Goal: Entertainment & Leisure: Consume media (video, audio)

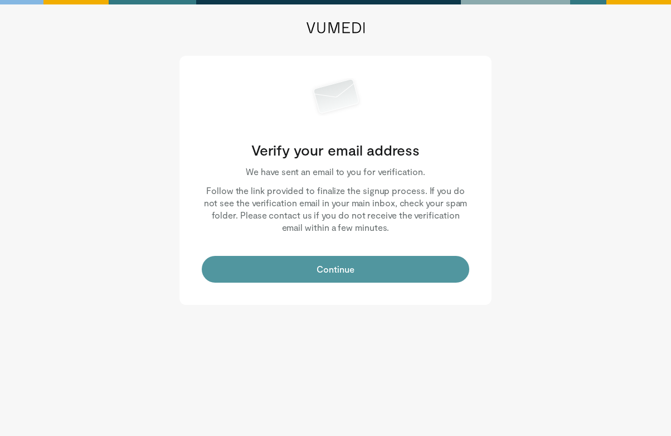
click at [324, 275] on button "Continue" at bounding box center [335, 269] width 267 height 27
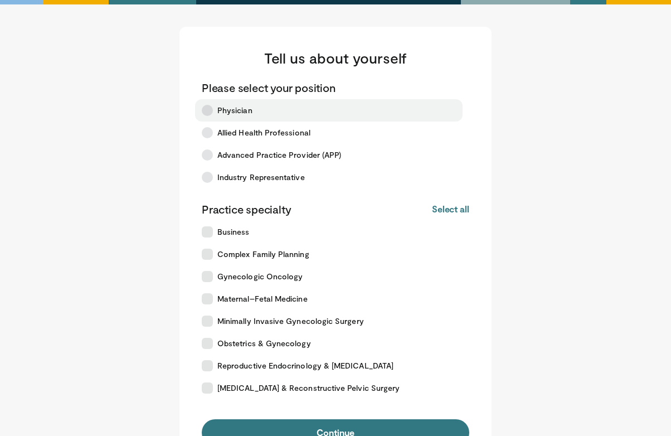
click at [209, 112] on icon at bounding box center [207, 110] width 11 height 11
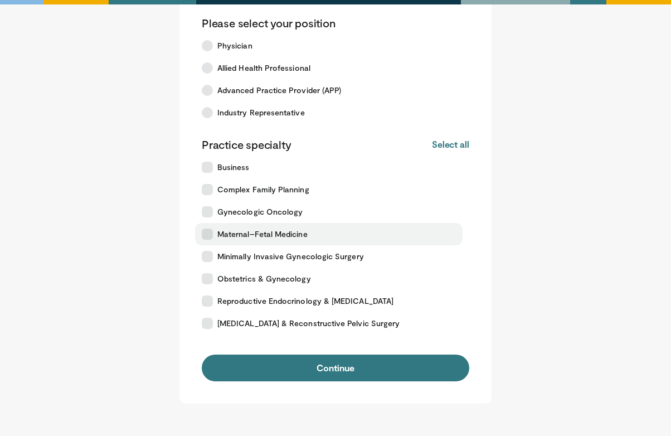
scroll to position [67, 0]
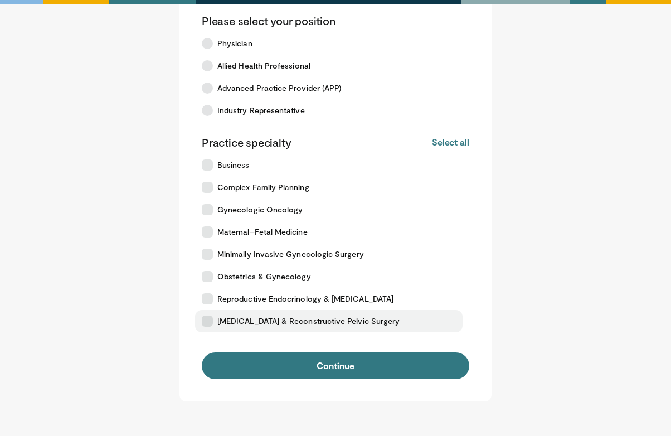
click at [209, 323] on icon at bounding box center [207, 320] width 11 height 11
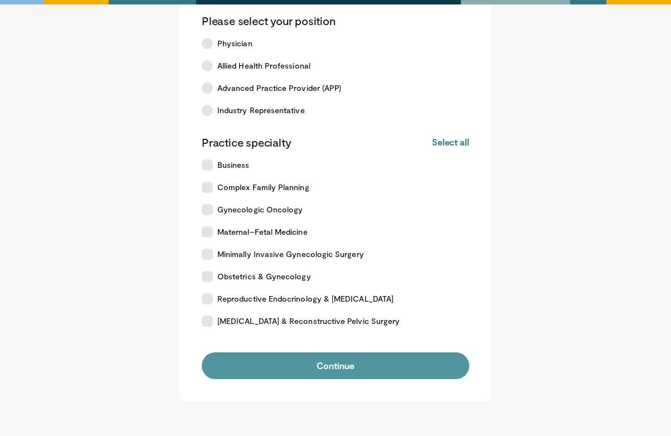
click at [244, 358] on button "Continue" at bounding box center [335, 365] width 267 height 27
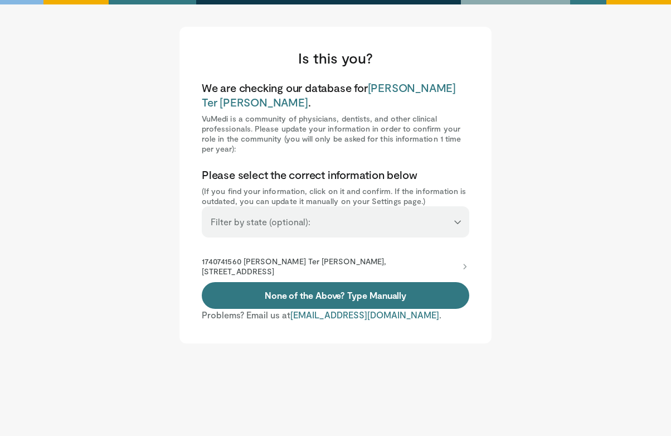
click at [276, 206] on select "**********" at bounding box center [335, 216] width 267 height 21
select select "**"
click at [202, 206] on select "**********" at bounding box center [335, 216] width 267 height 21
click at [299, 256] on p "1740741560 [PERSON_NAME] Ter [PERSON_NAME], [STREET_ADDRESS]" at bounding box center [330, 266] width 256 height 20
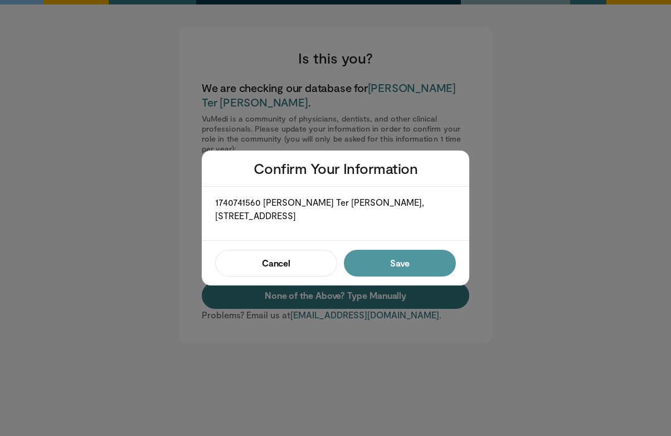
click at [416, 263] on button "Save" at bounding box center [400, 263] width 112 height 27
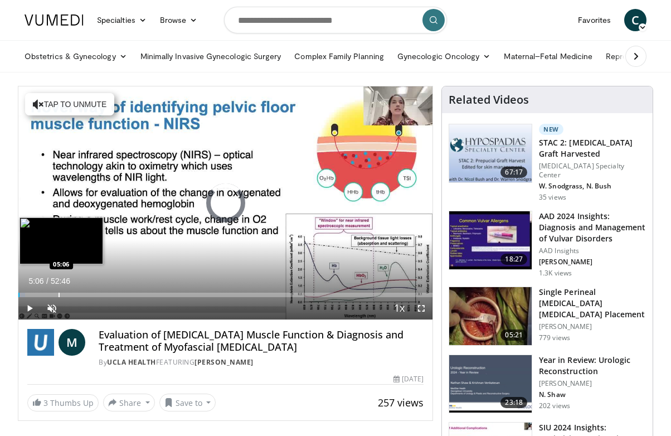
click at [58, 294] on div "Progress Bar" at bounding box center [58, 294] width 1 height 4
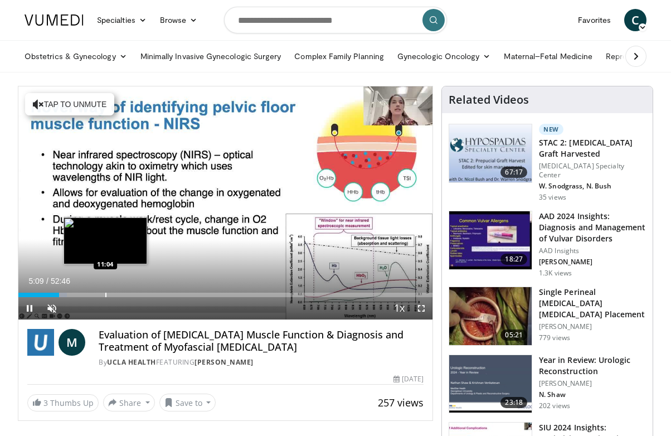
click at [105, 294] on div "Loaded : 11.69% 05:09 11:04" at bounding box center [225, 294] width 414 height 4
click at [99, 292] on div "Loaded : 23.06% 11:04 10:17" at bounding box center [225, 291] width 414 height 11
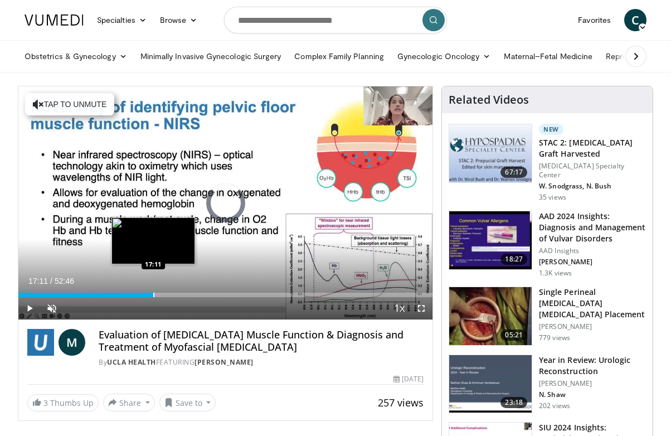
click at [153, 294] on div "Progress Bar" at bounding box center [153, 294] width 1 height 4
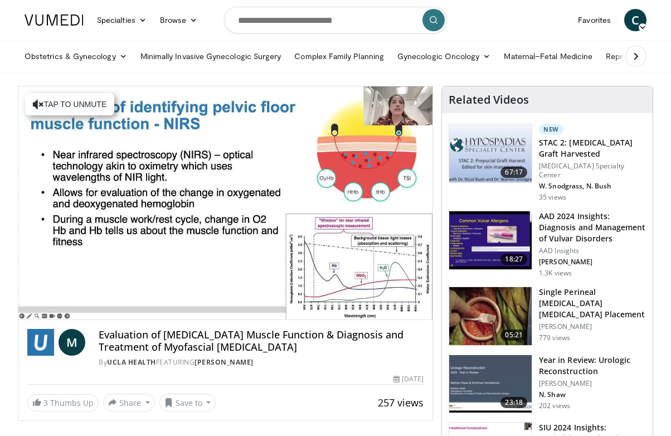
click at [187, 293] on div "10 seconds Tap to unmute" at bounding box center [225, 202] width 414 height 233
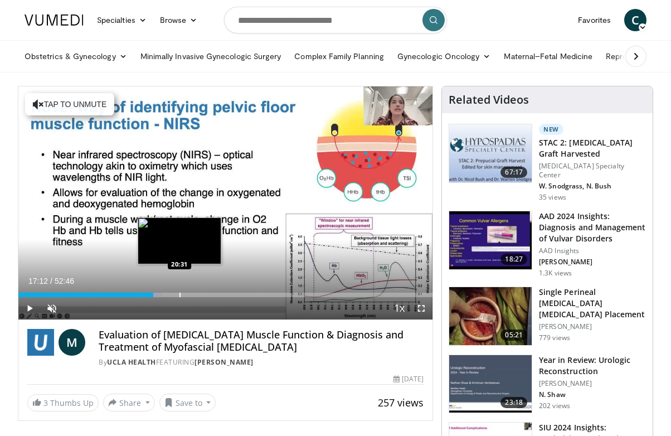
click at [179, 295] on div "Progress Bar" at bounding box center [179, 294] width 1 height 4
click at [199, 294] on div "Progress Bar" at bounding box center [199, 294] width 1 height 4
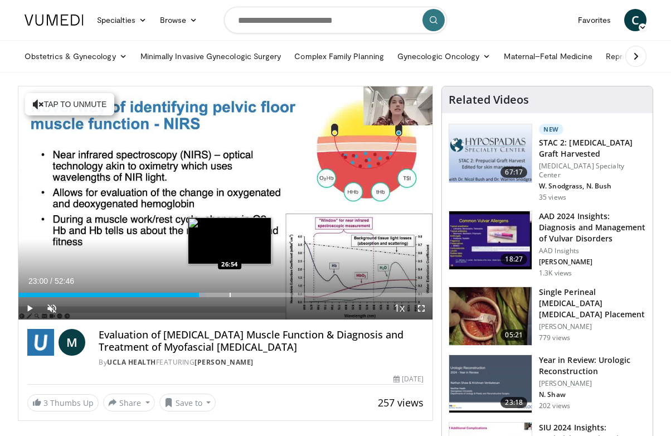
click at [229, 295] on div "Progress Bar" at bounding box center [229, 294] width 1 height 4
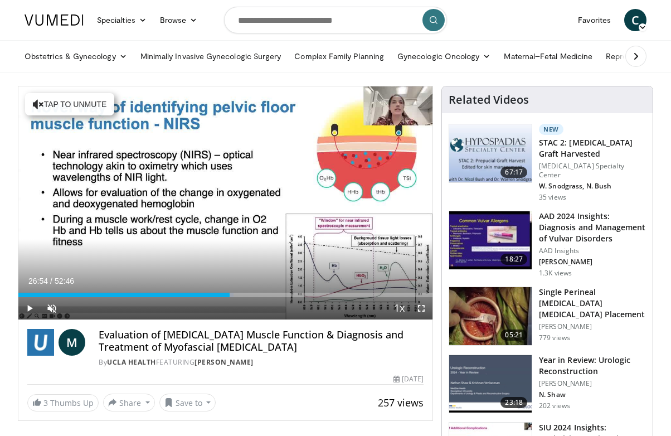
click at [257, 297] on div "Current Time 26:54 / Duration 52:46 Play Skip Backward Skip Forward Unmute Load…" at bounding box center [225, 308] width 414 height 22
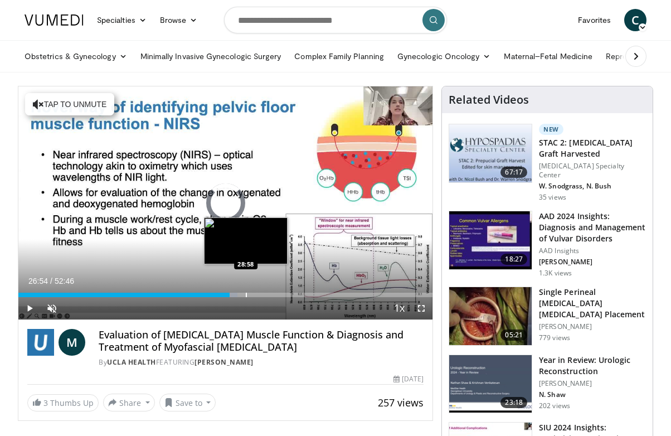
click at [246, 294] on div "Progress Bar" at bounding box center [246, 294] width 1 height 4
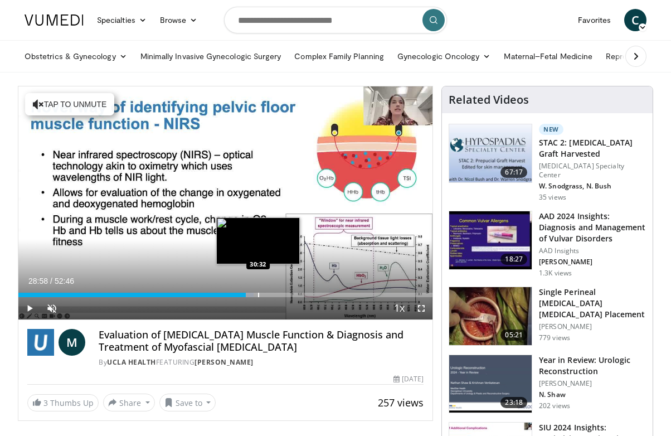
click at [258, 295] on div "Progress Bar" at bounding box center [258, 294] width 1 height 4
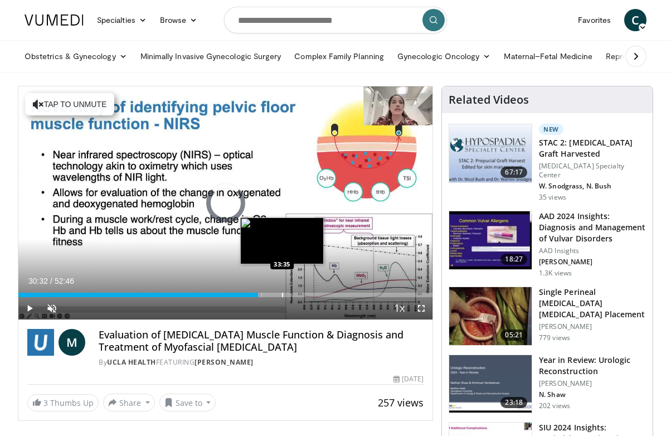
click at [282, 295] on div "Progress Bar" at bounding box center [282, 294] width 1 height 4
